Goal: Browse casually

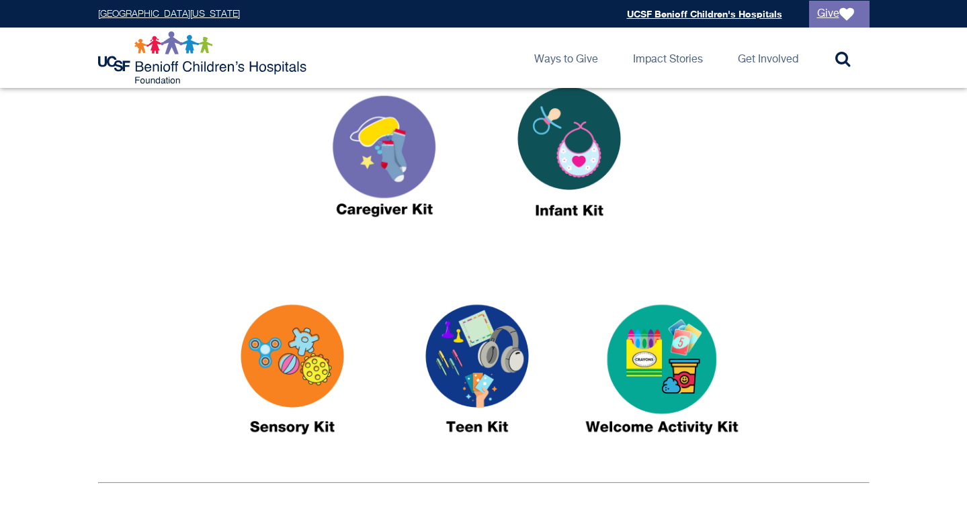
scroll to position [529, 0]
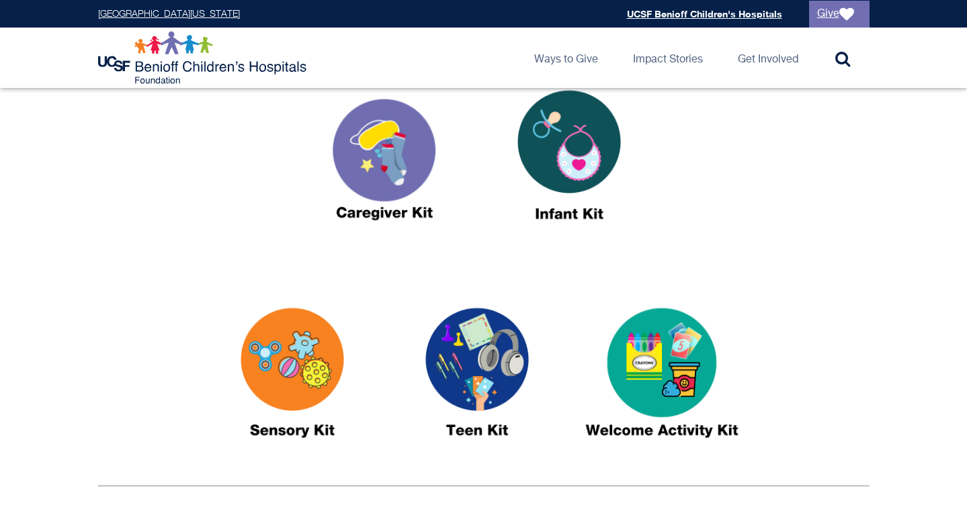
click at [394, 161] on img at bounding box center [384, 160] width 168 height 193
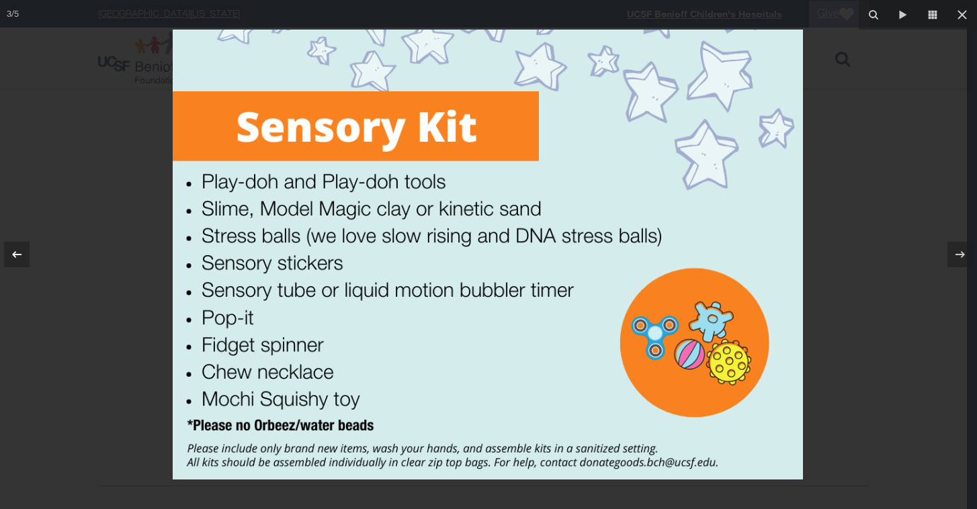
click at [19, 250] on icon at bounding box center [17, 255] width 16 height 16
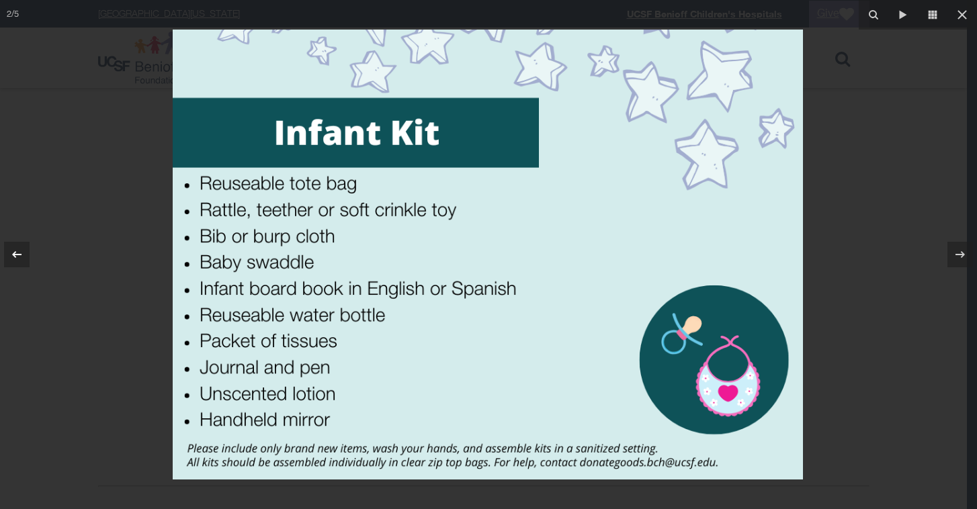
click at [19, 250] on icon at bounding box center [17, 255] width 16 height 16
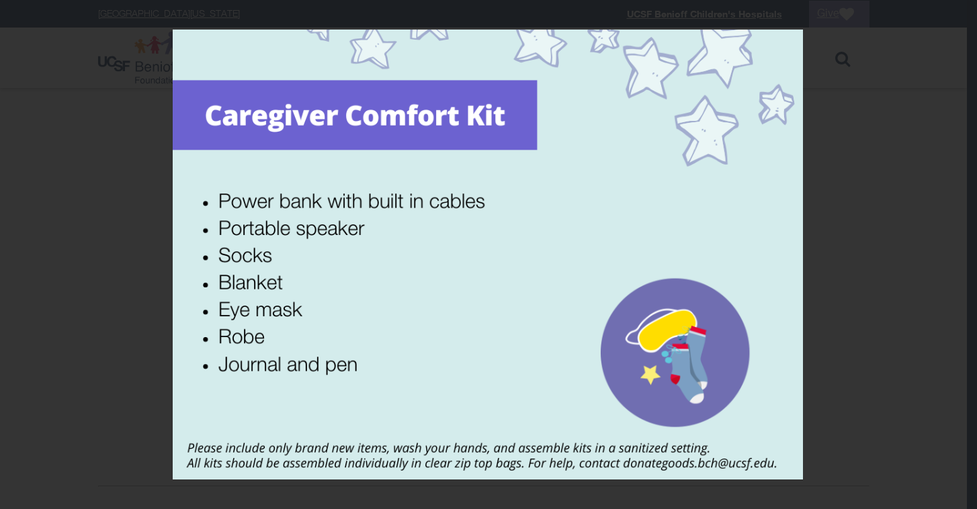
click at [19, 250] on div "1 / 5" at bounding box center [488, 254] width 977 height 509
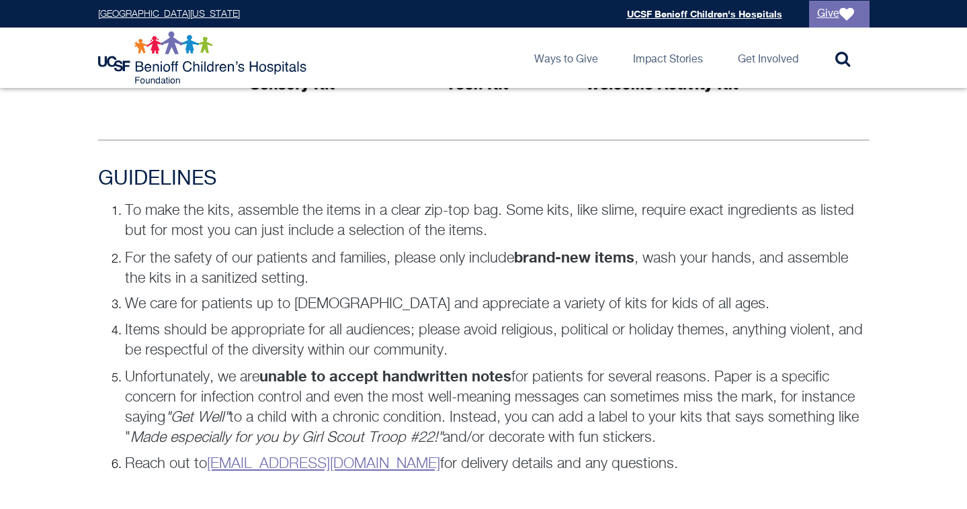
scroll to position [877, 0]
